Goal: Task Accomplishment & Management: Use online tool/utility

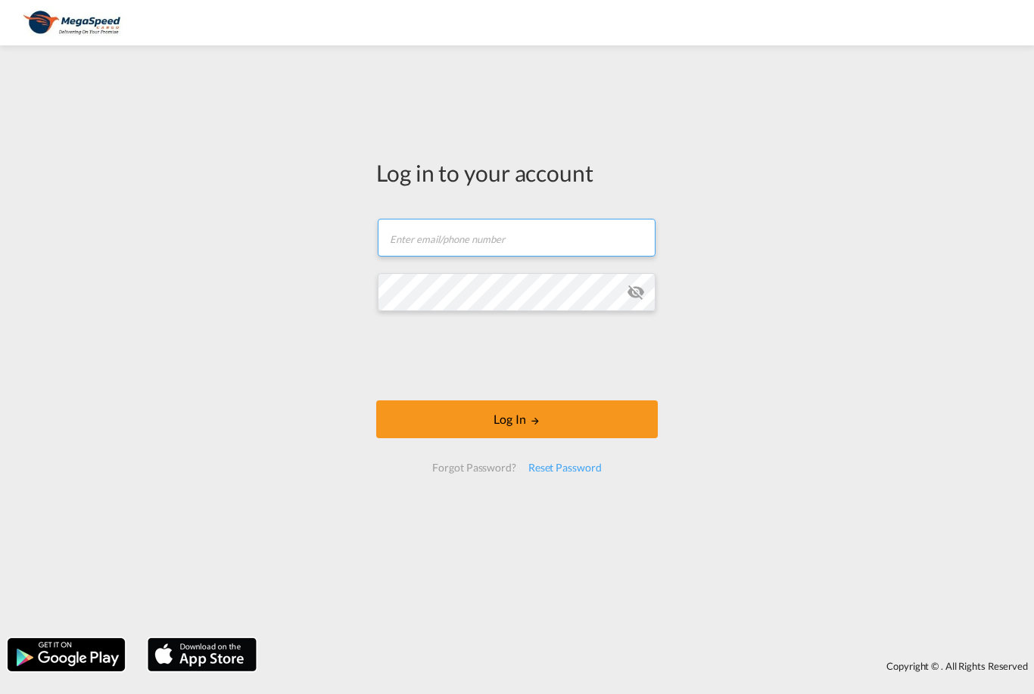
type input "[PERSON_NAME][EMAIL_ADDRESS][PERSON_NAME][DOMAIN_NAME]"
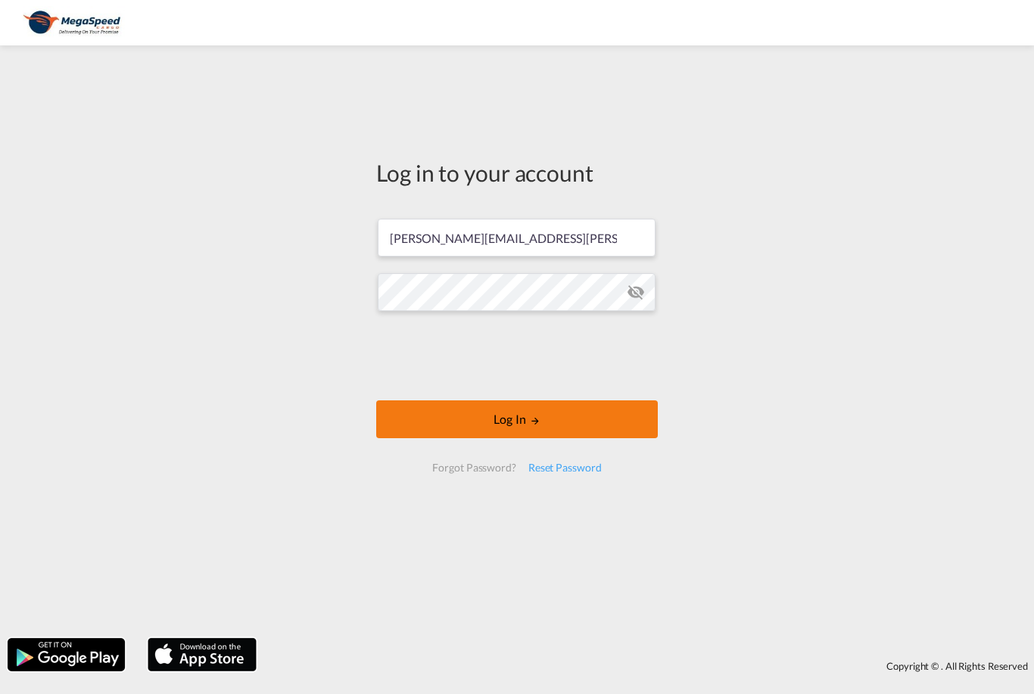
click at [554, 432] on button "Log In" at bounding box center [517, 419] width 282 height 38
